Goal: Task Accomplishment & Management: Complete application form

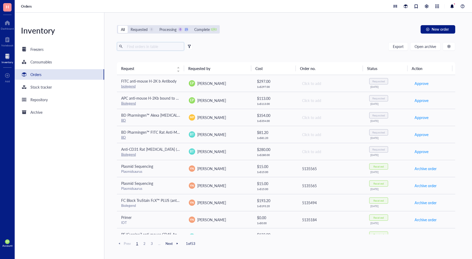
click at [137, 48] on input "text" at bounding box center [153, 46] width 57 height 8
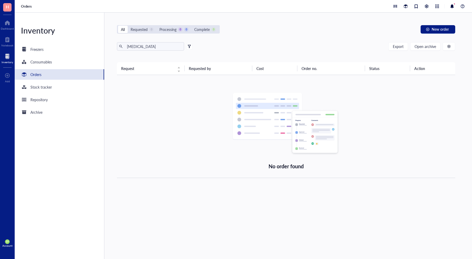
click at [155, 50] on div "[MEDICAL_DATA] Export Open archive Requester Requested on Source / Vendor Last …" at bounding box center [286, 52] width 338 height 20
click at [155, 48] on input "[MEDICAL_DATA]" at bounding box center [153, 46] width 57 height 8
type input "IFN"
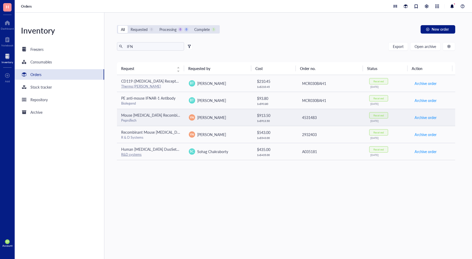
click at [172, 118] on div "PeproTech" at bounding box center [150, 120] width 59 height 5
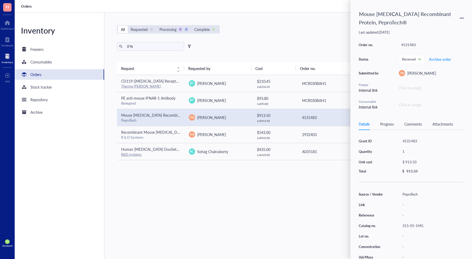
drag, startPoint x: 171, startPoint y: 205, endPoint x: 173, endPoint y: 197, distance: 8.4
click at [171, 204] on div "Request Requested by Cost Order no. Status Action CD119 ([MEDICAL_DATA] Recepto…" at bounding box center [286, 148] width 338 height 172
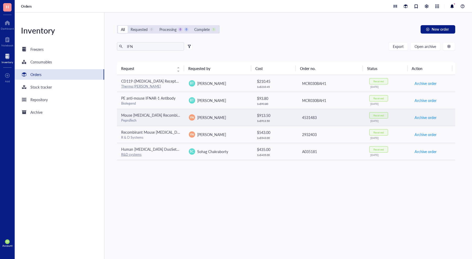
click at [160, 120] on div "PeproTech" at bounding box center [150, 120] width 59 height 5
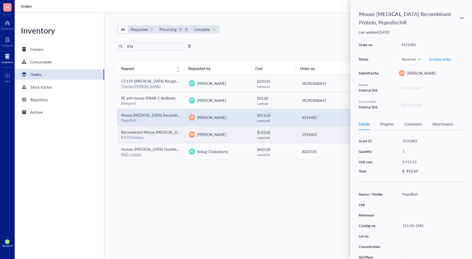
click at [156, 136] on div "R & D Systems" at bounding box center [150, 137] width 59 height 5
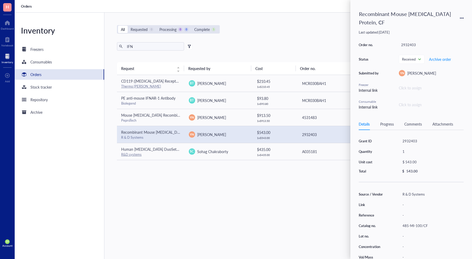
click at [301, 201] on div "Request Requested by Cost Order no. Status Action CD119 ([MEDICAL_DATA] Recepto…" at bounding box center [286, 148] width 338 height 172
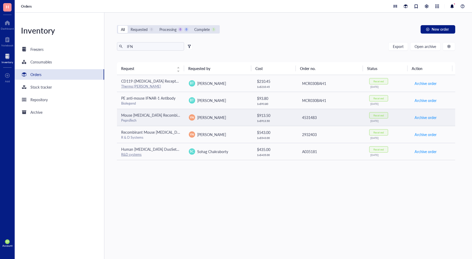
click at [147, 114] on span "Mouse [MEDICAL_DATA] Recombinant Protein, PeproTech®" at bounding box center [170, 114] width 98 height 5
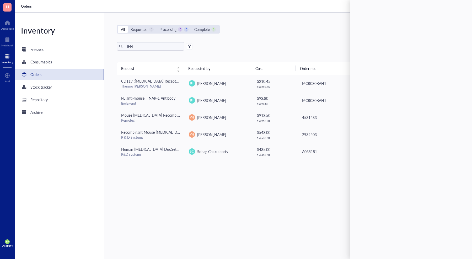
click at [213, 226] on div "Request Requested by Cost Order no. Status Action CD119 ([MEDICAL_DATA] Recepto…" at bounding box center [286, 148] width 338 height 172
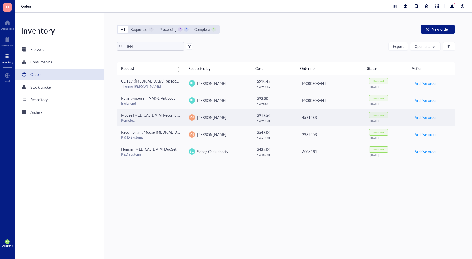
click at [170, 118] on div "PeproTech" at bounding box center [150, 120] width 59 height 5
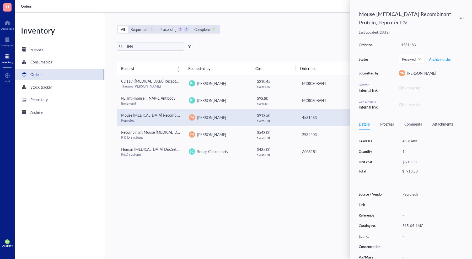
scroll to position [14, 0]
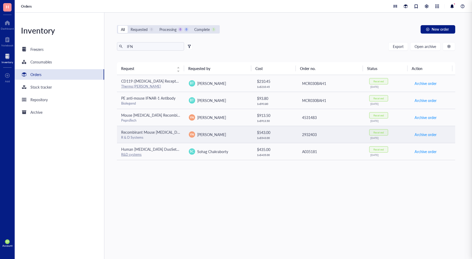
click at [208, 132] on span "[PERSON_NAME]" at bounding box center [211, 134] width 29 height 5
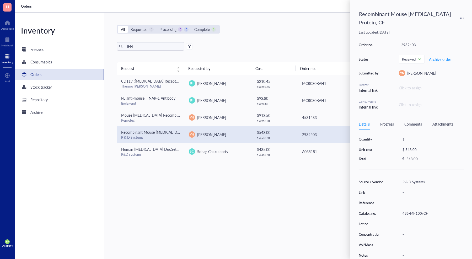
scroll to position [0, 0]
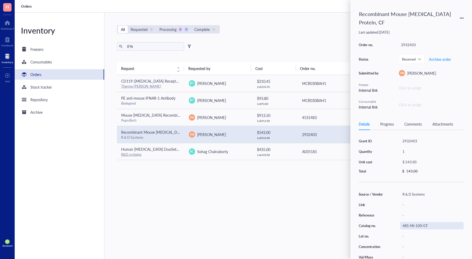
click at [415, 223] on div "485-MI-100/CF" at bounding box center [431, 225] width 63 height 7
click at [208, 221] on div "Request Requested by Cost Order no. Status Action CD119 ([MEDICAL_DATA] Recepto…" at bounding box center [286, 148] width 338 height 172
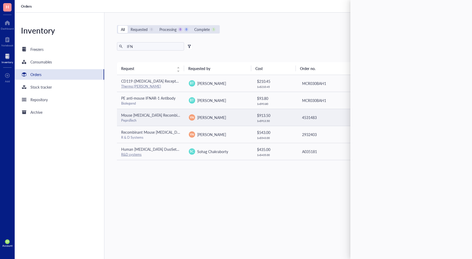
drag, startPoint x: 161, startPoint y: 117, endPoint x: 177, endPoint y: 118, distance: 15.5
click at [161, 117] on span "Mouse [MEDICAL_DATA] Recombinant Protein, PeproTech®" at bounding box center [170, 114] width 98 height 5
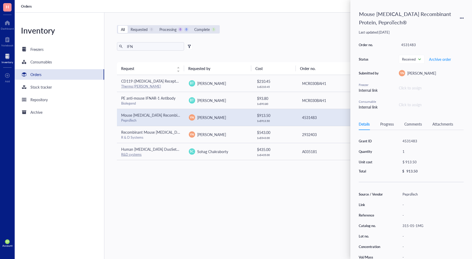
scroll to position [12, 0]
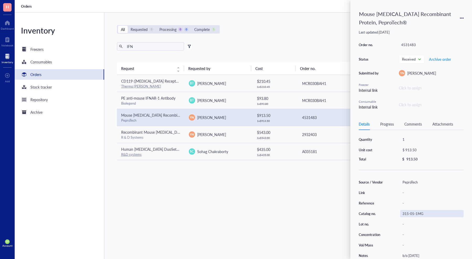
click at [413, 215] on div "315-05-1MG" at bounding box center [431, 213] width 63 height 7
drag, startPoint x: 423, startPoint y: 214, endPoint x: 390, endPoint y: 212, distance: 33.8
click at [390, 212] on div "Source / Vendor PeproTech Link - Reference - Catalog no. 315-05-1MG Lot no. - C…" at bounding box center [411, 219] width 105 height 81
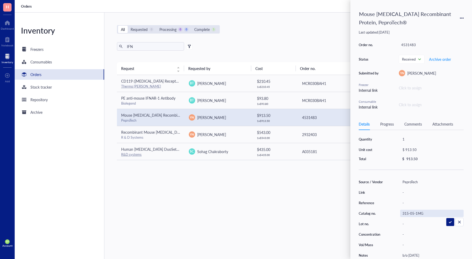
click at [198, 192] on div "Request Requested by Cost Order no. Status Action CD119 ([MEDICAL_DATA] Recepto…" at bounding box center [286, 148] width 338 height 172
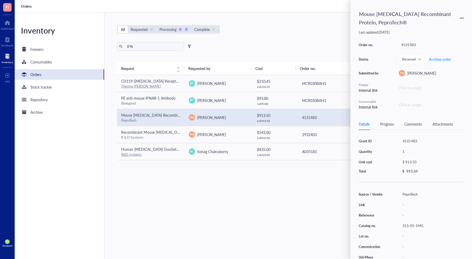
click at [231, 48] on div "IFN Export Open archive" at bounding box center [286, 46] width 338 height 8
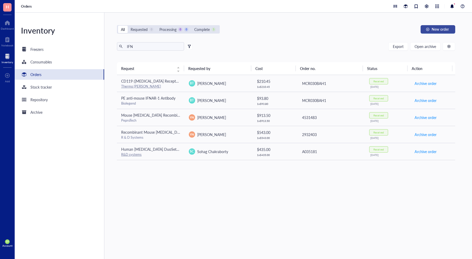
click at [435, 31] on span "New order" at bounding box center [439, 29] width 17 height 4
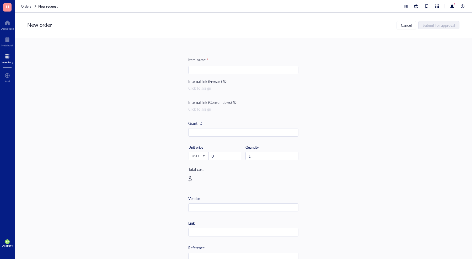
click at [260, 76] on div "Item name * Internal link (Freezer) Click to assign Internal link (Consumables)…" at bounding box center [243, 202] width 110 height 290
click at [234, 72] on input "search" at bounding box center [243, 70] width 104 height 8
paste input "Mouse [MEDICAL_DATA] Recombinant Protein, PeproTech®"
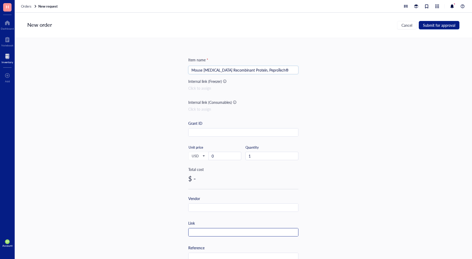
paste input "[URL][DOMAIN_NAME][MEDICAL_DATA]"
type input "Mouse [MEDICAL_DATA] Recombinant Protein, PeproTech®"
click at [202, 233] on input "text" at bounding box center [243, 232] width 110 height 8
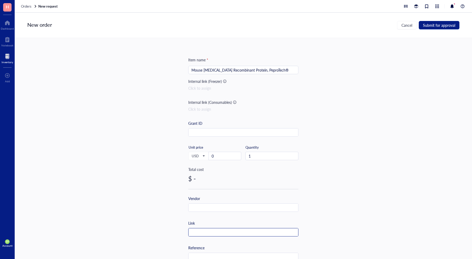
paste input "[URL][DOMAIN_NAME][MEDICAL_DATA]"
type input "[URL][DOMAIN_NAME][MEDICAL_DATA]"
click at [216, 155] on input "0" at bounding box center [225, 156] width 32 height 8
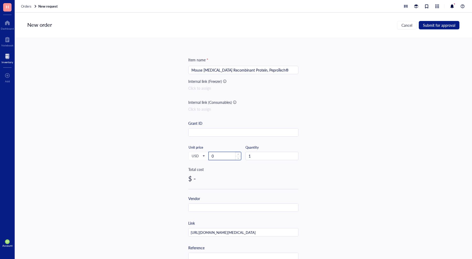
click at [216, 155] on input "0" at bounding box center [225, 156] width 32 height 8
click at [216, 156] on input "0" at bounding box center [225, 156] width 32 height 8
drag, startPoint x: 215, startPoint y: 156, endPoint x: 203, endPoint y: 155, distance: 12.1
click at [203, 155] on div "USD Unit price 02" at bounding box center [214, 155] width 53 height 21
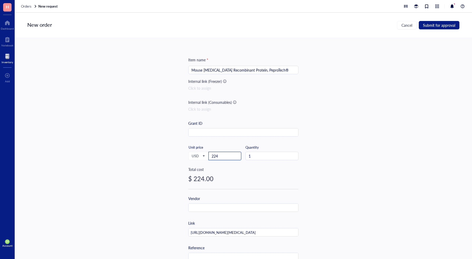
type input "224"
click at [232, 177] on div "$ 224.00" at bounding box center [243, 178] width 110 height 8
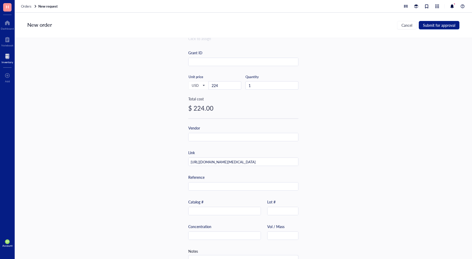
scroll to position [90, 0]
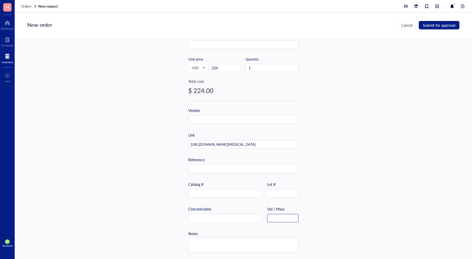
click at [289, 218] on input "text" at bounding box center [282, 218] width 31 height 8
type input "100 ug"
click at [225, 190] on input "text" at bounding box center [224, 194] width 72 height 8
paste input "315-05-100UG"
type input "315-05-100UG"
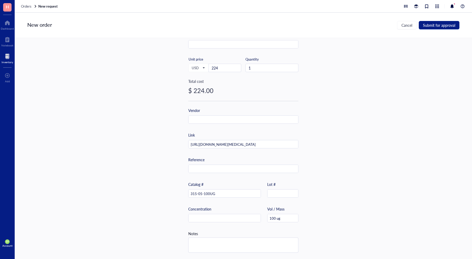
click at [218, 105] on div "Item name * Mouse [MEDICAL_DATA] Recombinant Protein, PeproTech® Internal link …" at bounding box center [243, 114] width 110 height 290
click at [210, 116] on input "text" at bounding box center [243, 120] width 110 height 8
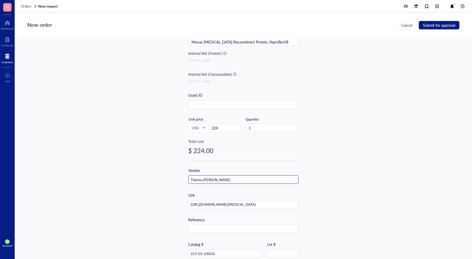
scroll to position [0, 0]
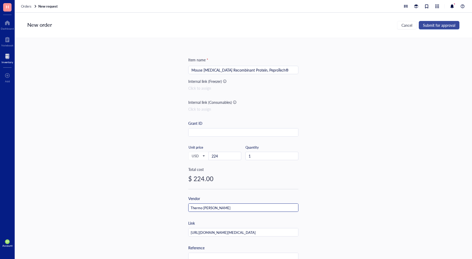
type input "Thermo [PERSON_NAME]"
click at [435, 26] on span "Submit for approval" at bounding box center [439, 25] width 32 height 4
